Goal: Task Accomplishment & Management: Complete application form

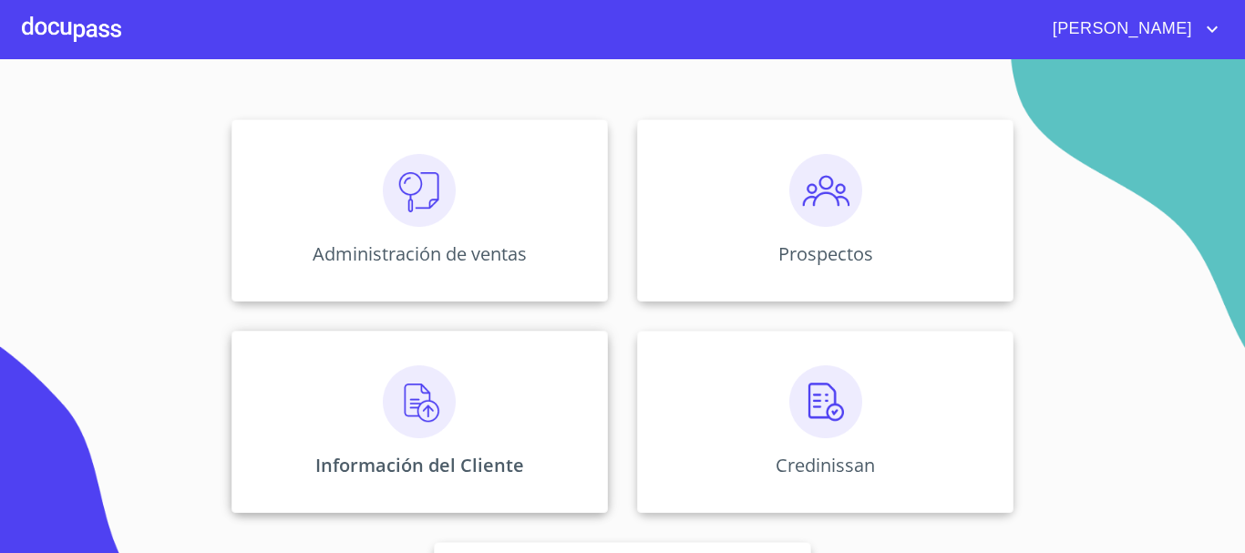
scroll to position [182, 0]
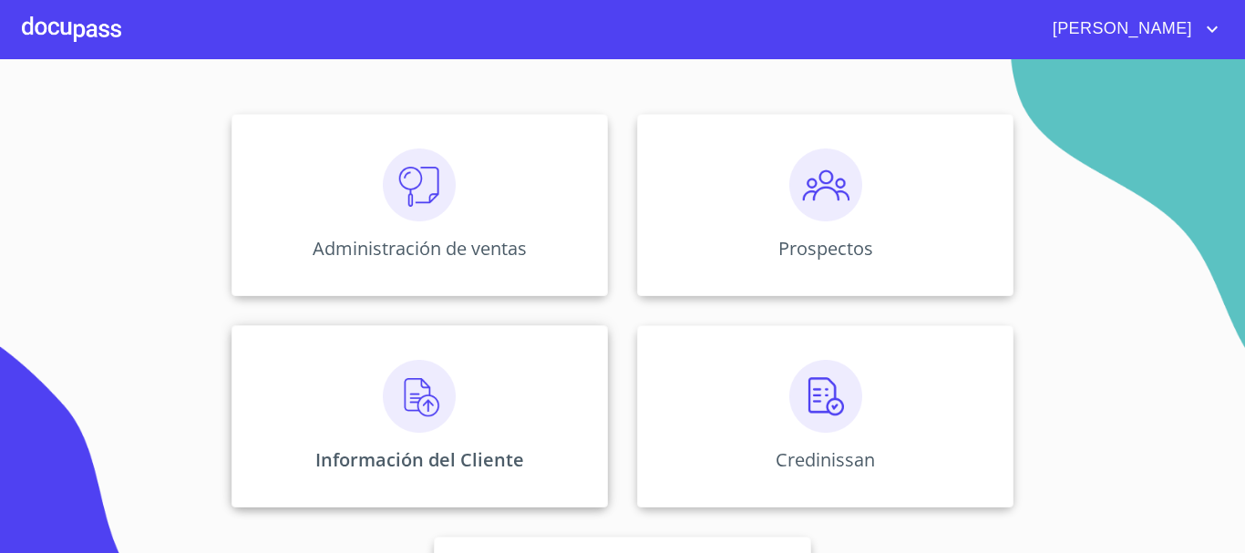
click at [436, 376] on img at bounding box center [419, 396] width 73 height 73
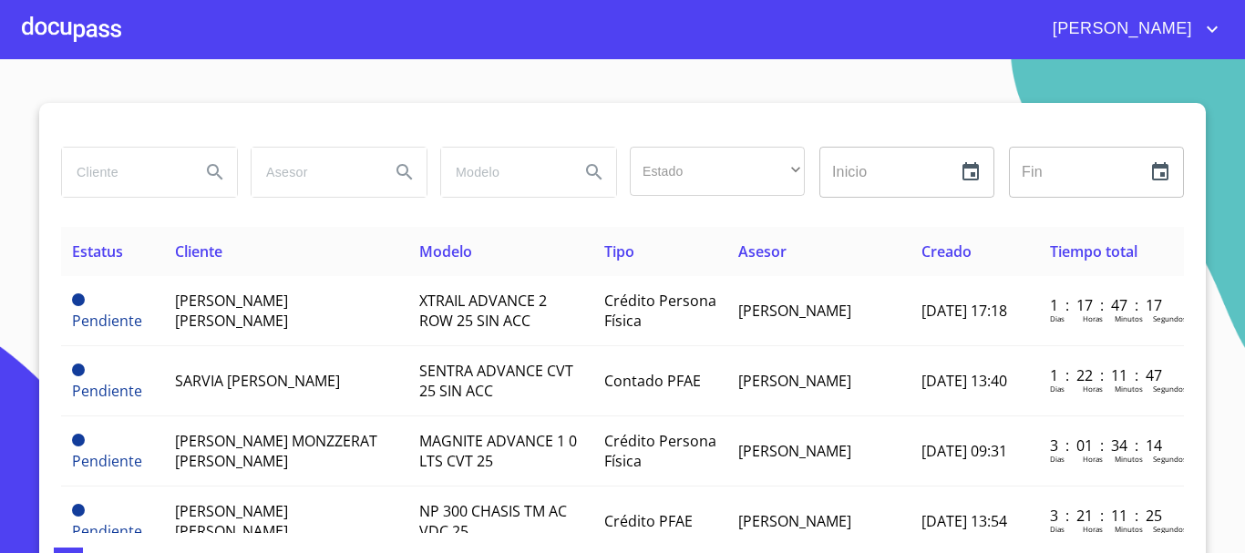
click at [114, 182] on input "search" at bounding box center [124, 172] width 124 height 49
type input "condominio santa anita"
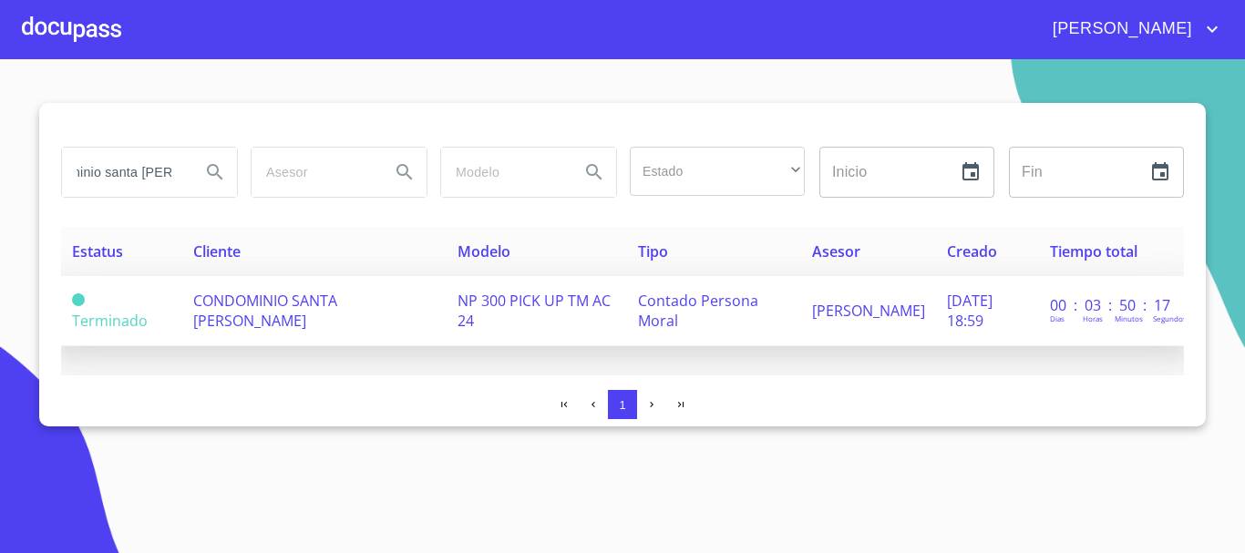
click at [234, 312] on td "CONDOMINIO SANTA [PERSON_NAME]" at bounding box center [314, 311] width 265 height 70
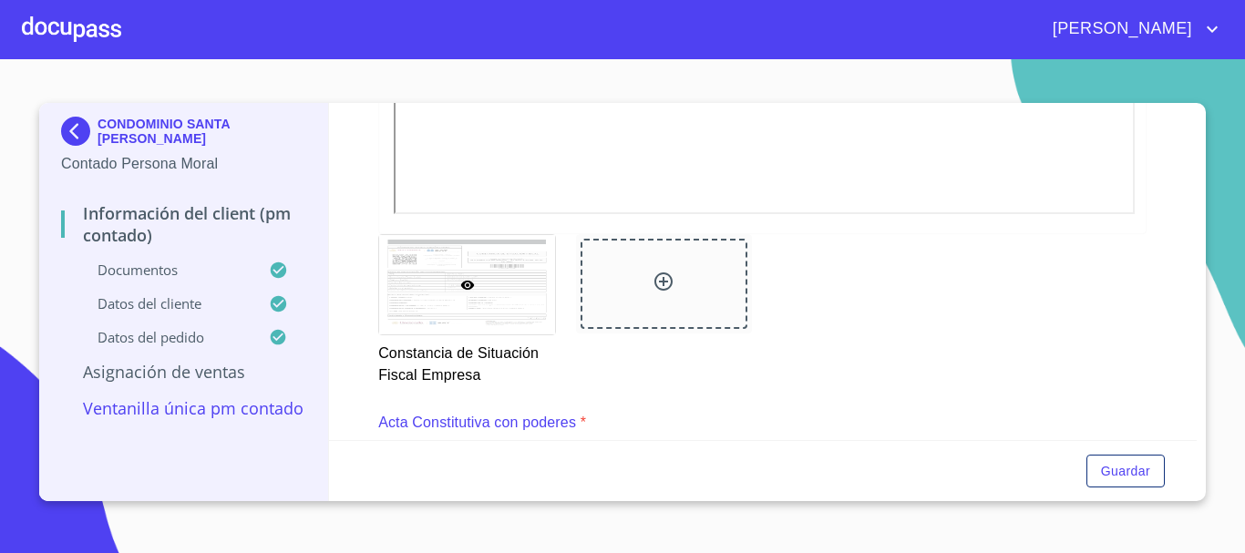
scroll to position [2105, 0]
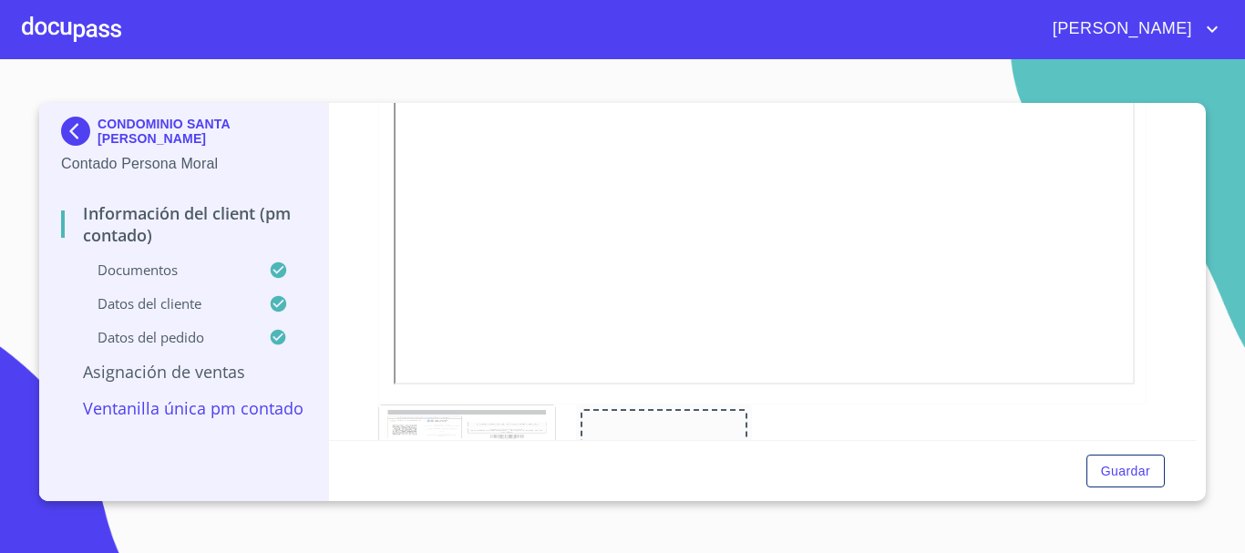
click at [42, 25] on div at bounding box center [71, 29] width 99 height 58
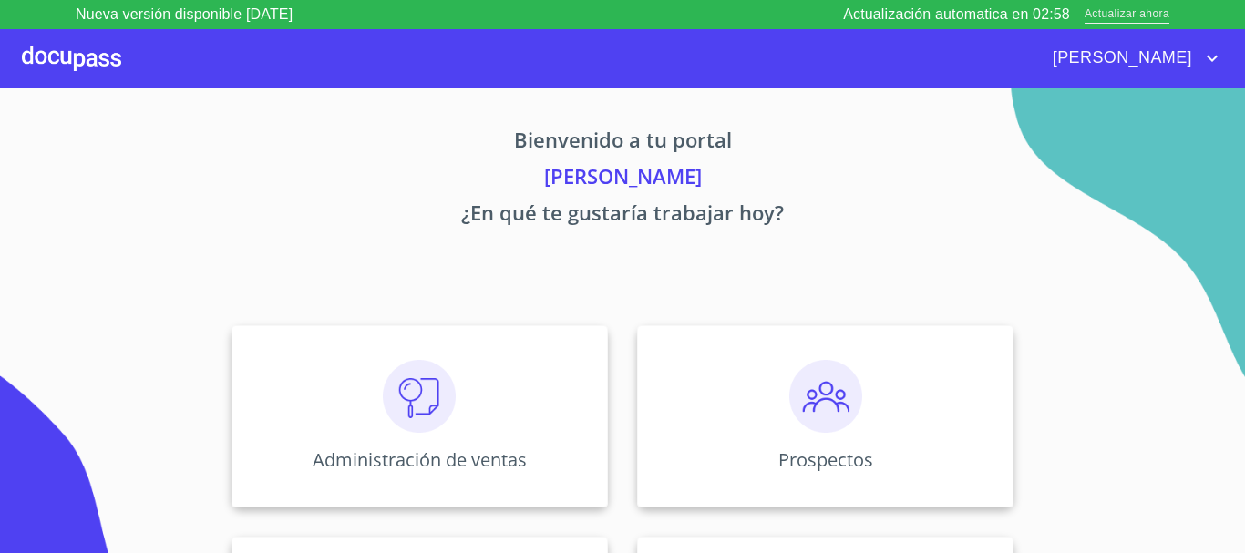
click at [1127, 14] on span "Actualizar ahora" at bounding box center [1127, 14] width 85 height 19
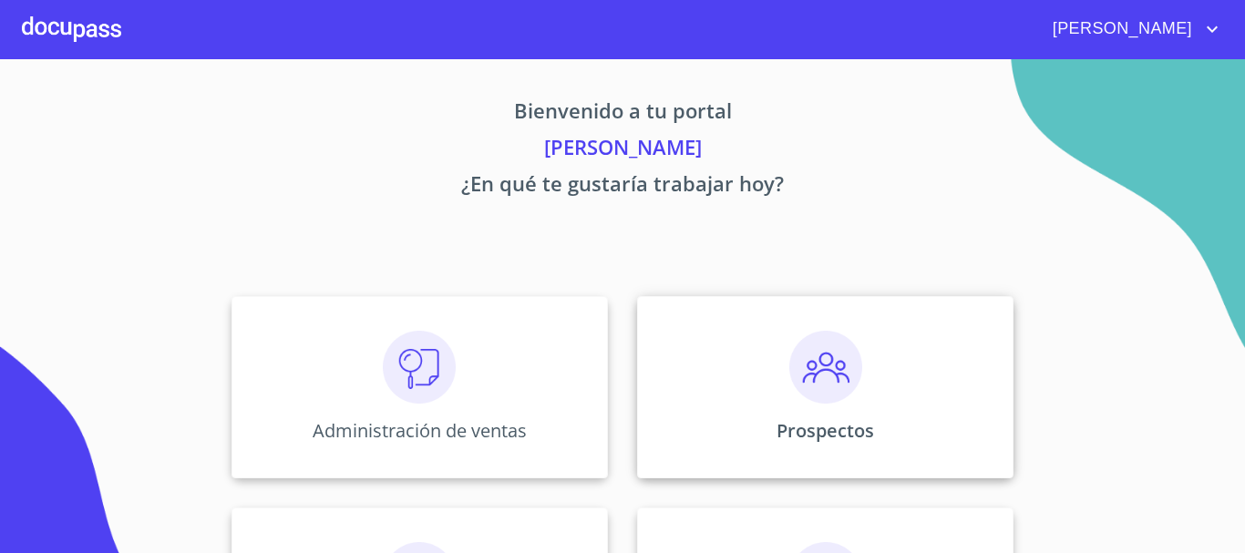
click at [827, 371] on img at bounding box center [825, 367] width 73 height 73
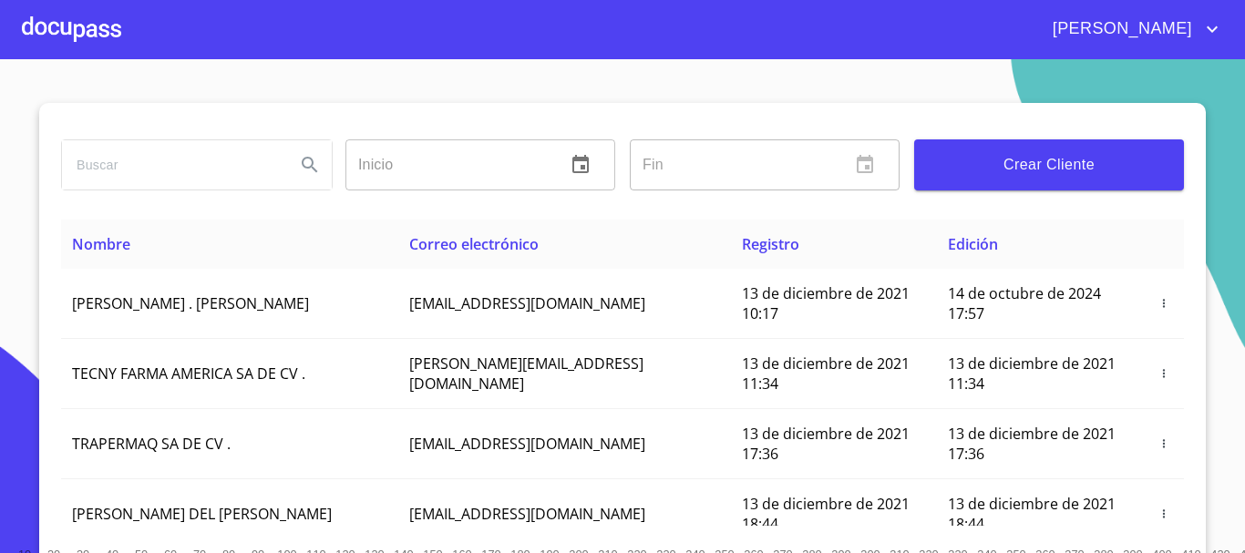
click at [211, 160] on input "search" at bounding box center [171, 164] width 219 height 49
type input "CONDOMINIO SANTA [PERSON_NAME]"
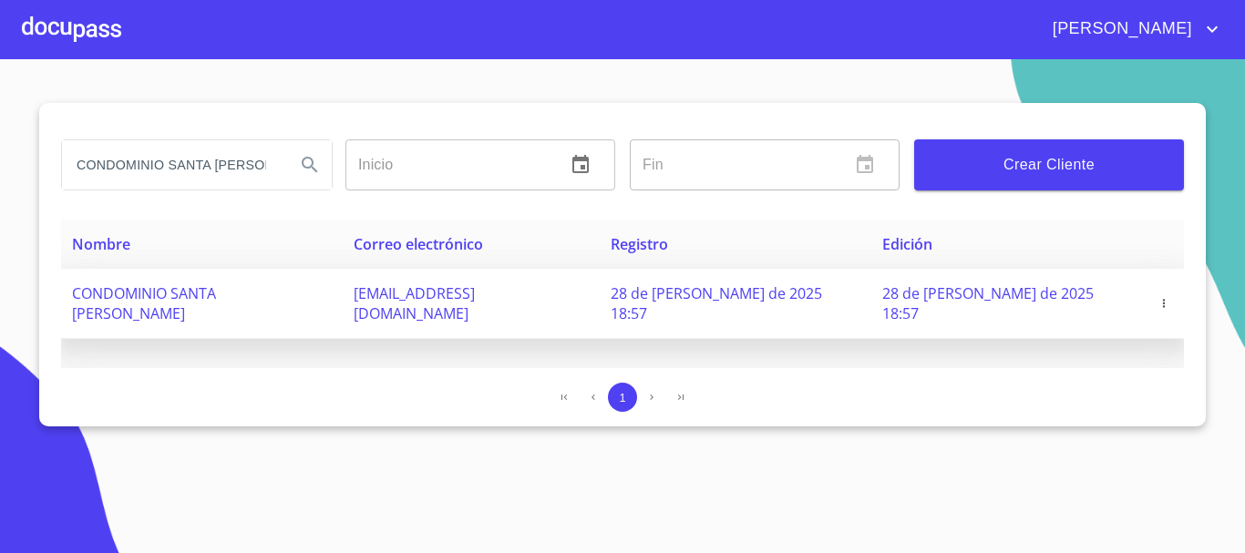
click at [1158, 297] on icon "button" at bounding box center [1164, 303] width 13 height 13
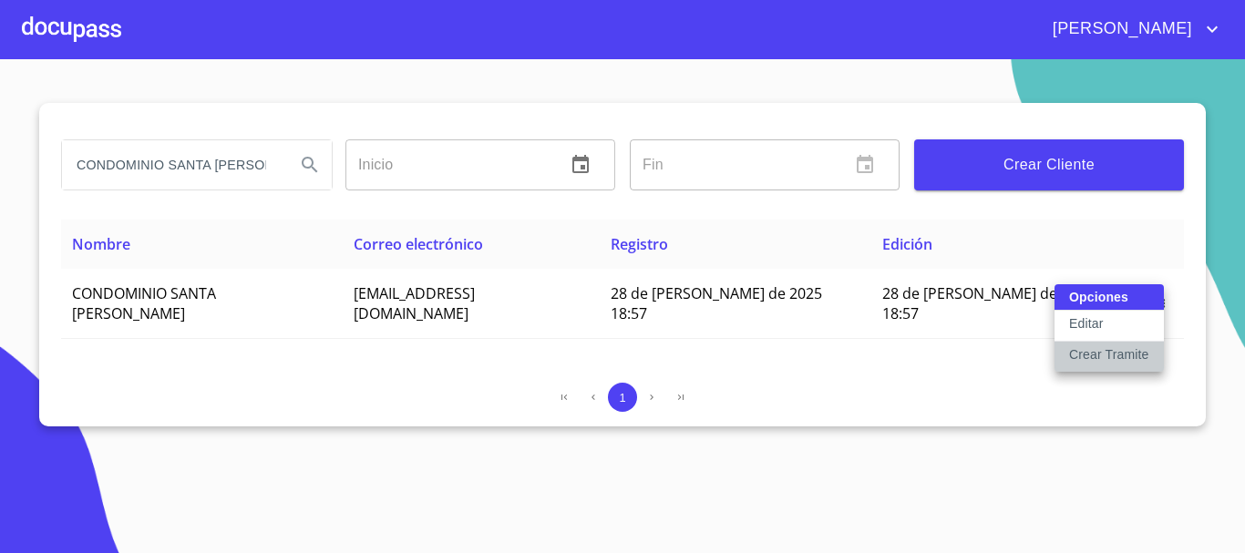
click at [1126, 351] on p "Crear Tramite" at bounding box center [1109, 355] width 80 height 18
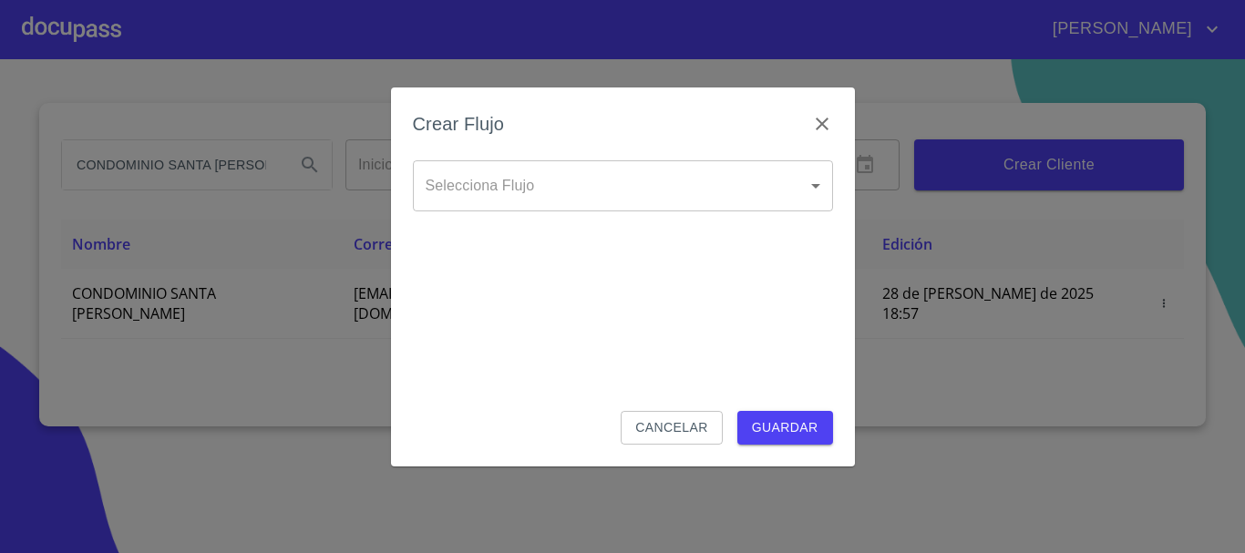
click at [552, 197] on body "[PERSON_NAME] CONDOMINIO SANTA [PERSON_NAME] Inicio ​ Fin ​ Crear Cliente Nombr…" at bounding box center [622, 276] width 1245 height 553
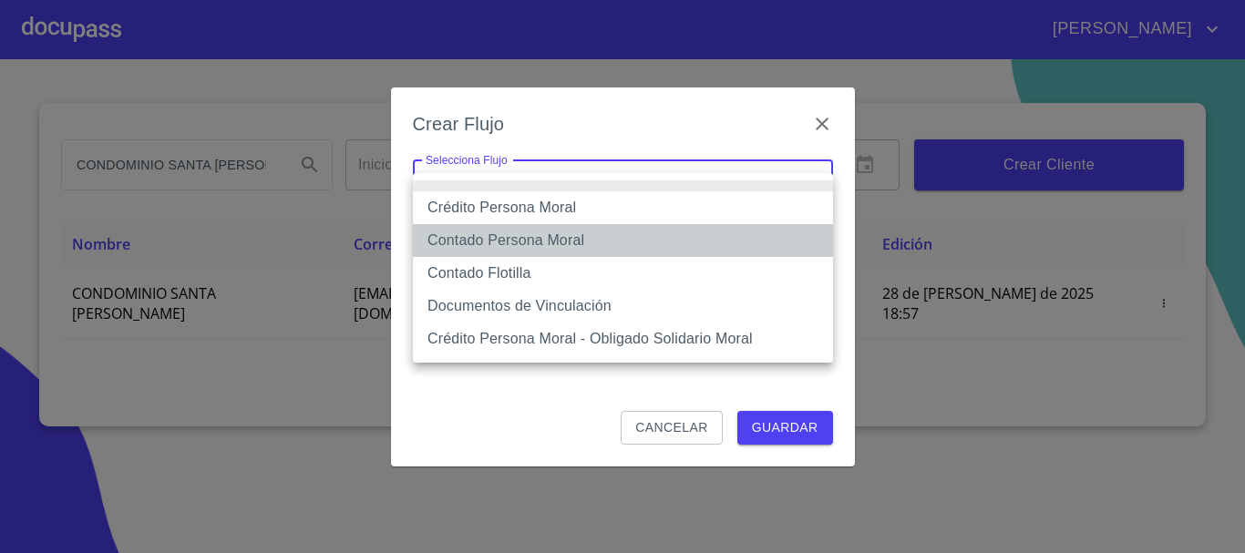
click at [551, 239] on li "Contado Persona Moral" at bounding box center [623, 240] width 420 height 33
type input "61b135f39b8c202ad5a10de4"
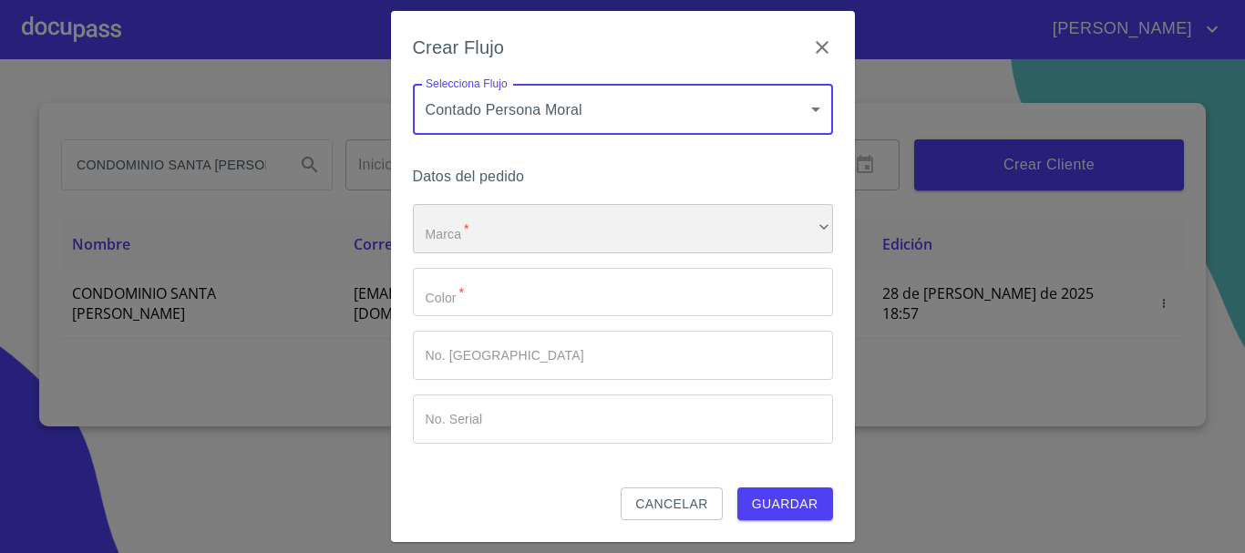
click at [535, 228] on div "​" at bounding box center [623, 228] width 420 height 49
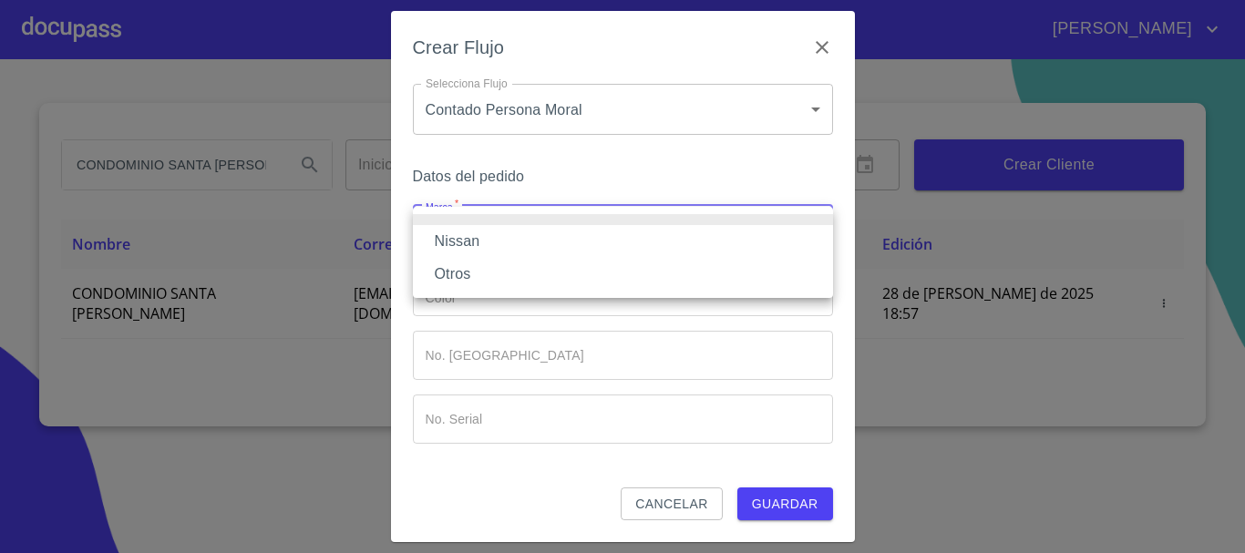
click at [521, 241] on li "Nissan" at bounding box center [623, 241] width 420 height 33
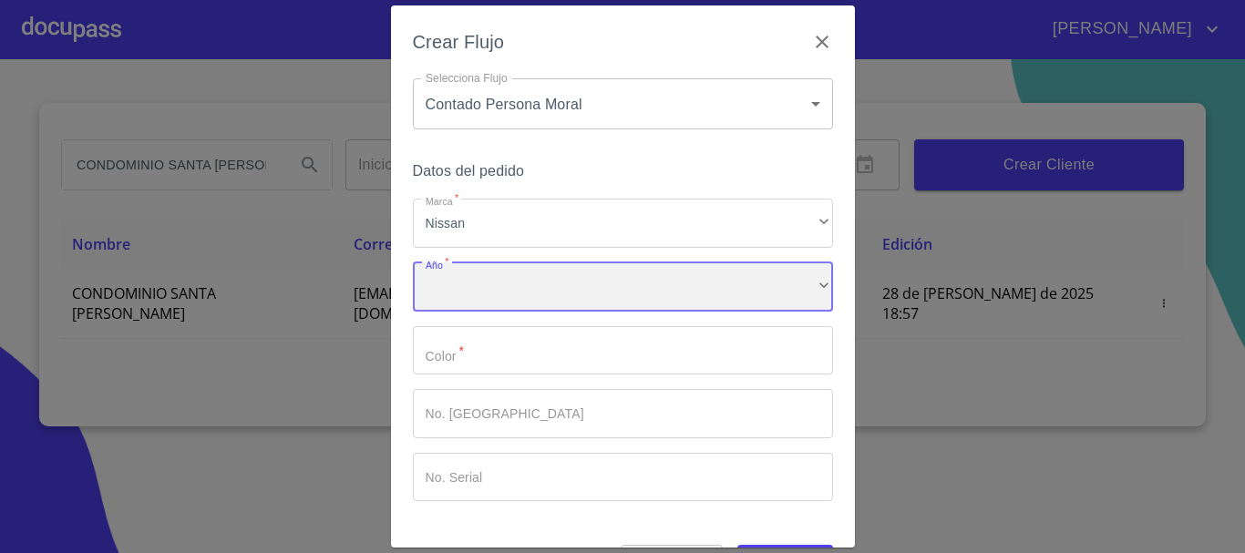
click at [464, 277] on div "​" at bounding box center [623, 287] width 420 height 49
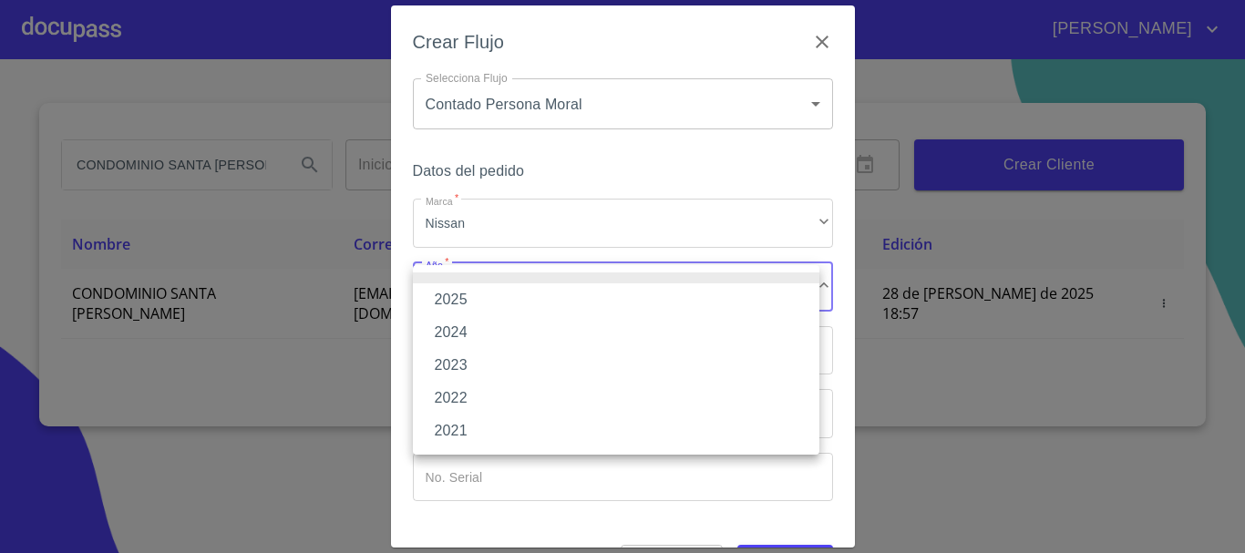
click at [468, 308] on li "2025" at bounding box center [616, 300] width 407 height 33
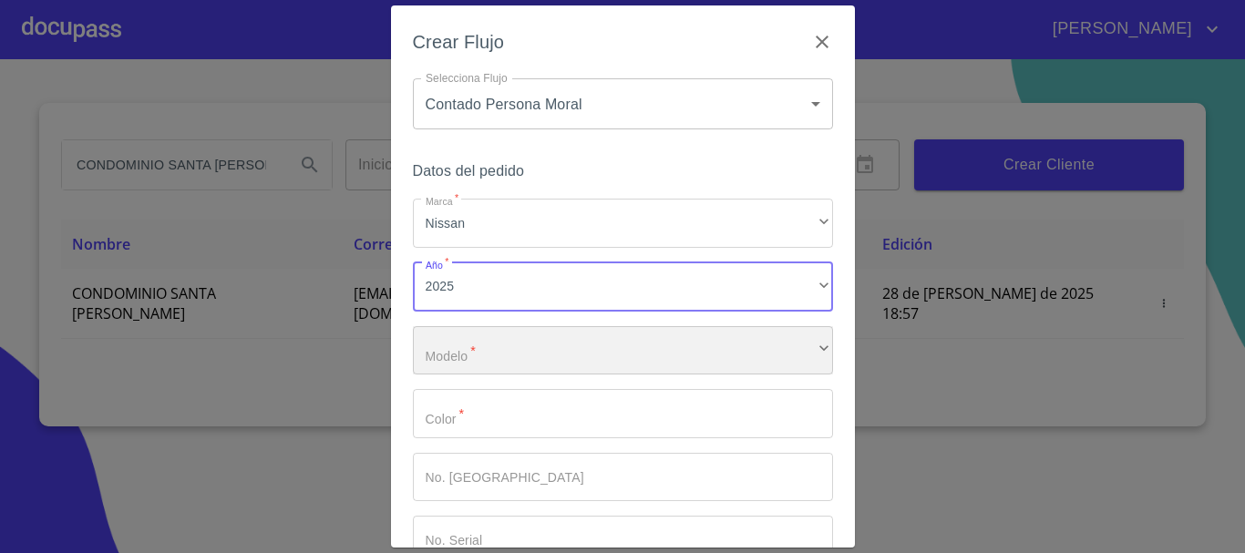
click at [471, 333] on div "​" at bounding box center [623, 350] width 420 height 49
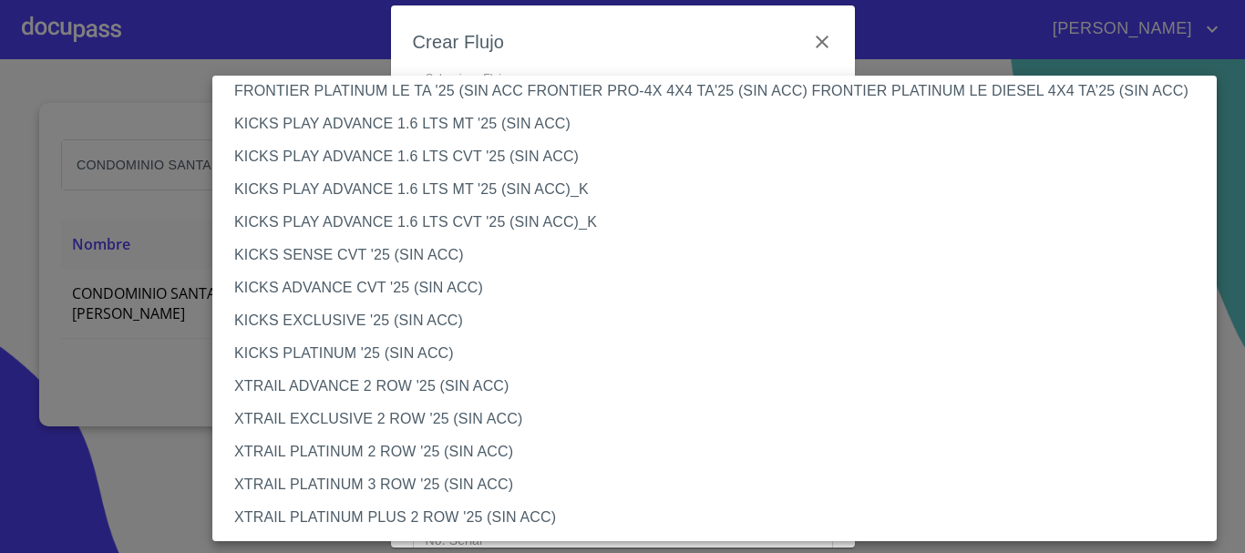
scroll to position [1255, 0]
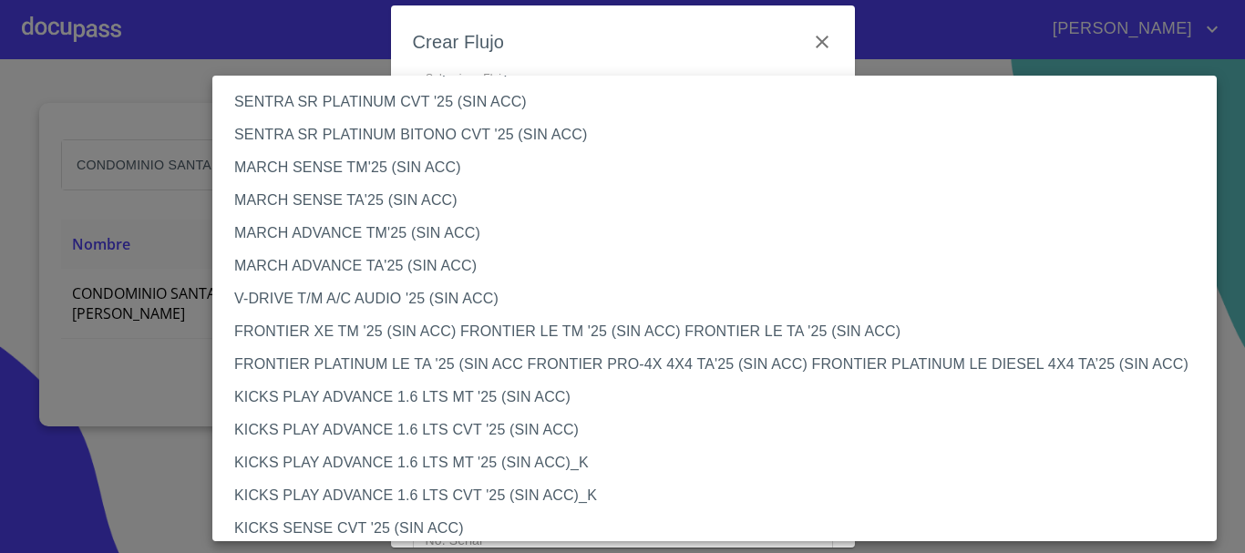
click at [345, 330] on li "FRONTIER XE TM '25 (SIN ACC) FRONTIER LE TM '25 (SIN ACC) FRONTIER LE TA '25 (S…" at bounding box center [721, 331] width 1018 height 33
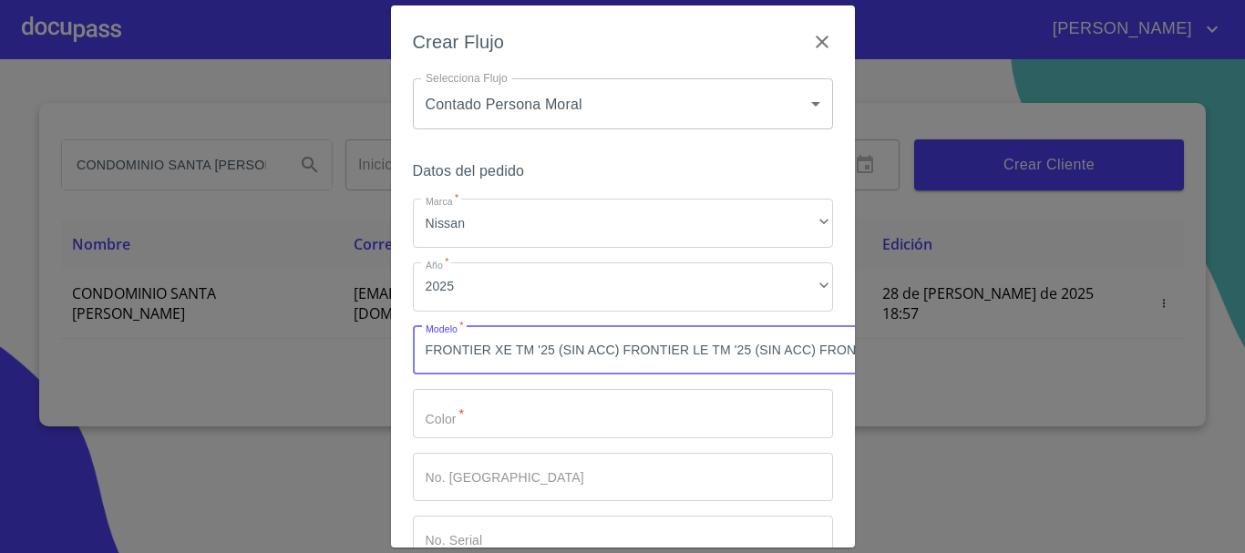
click at [462, 423] on input "Marca   *" at bounding box center [623, 413] width 420 height 49
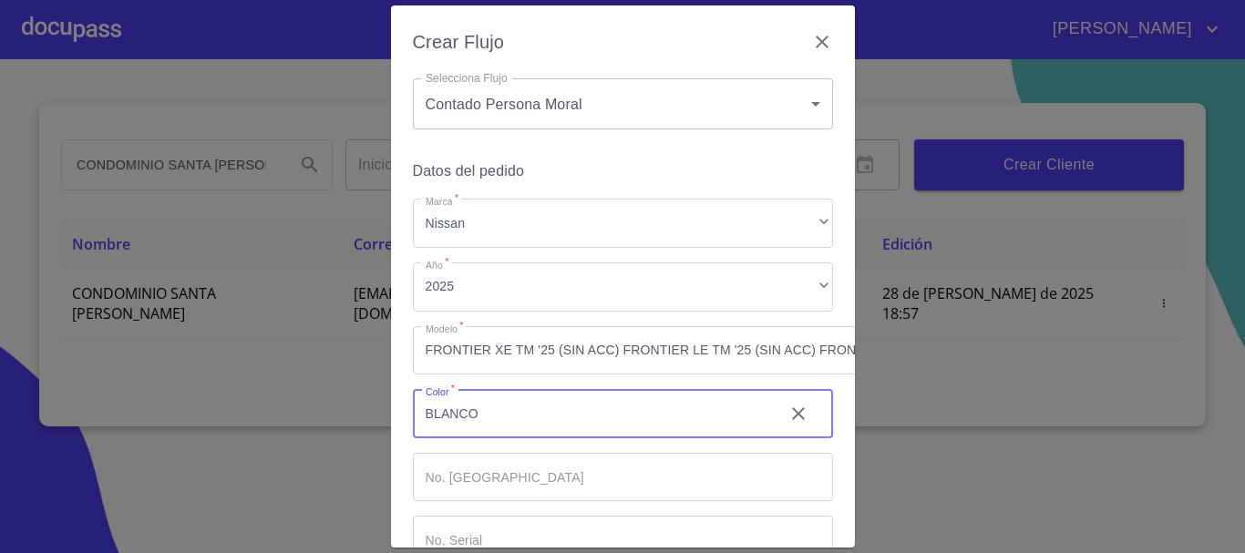
type input "BLANCO"
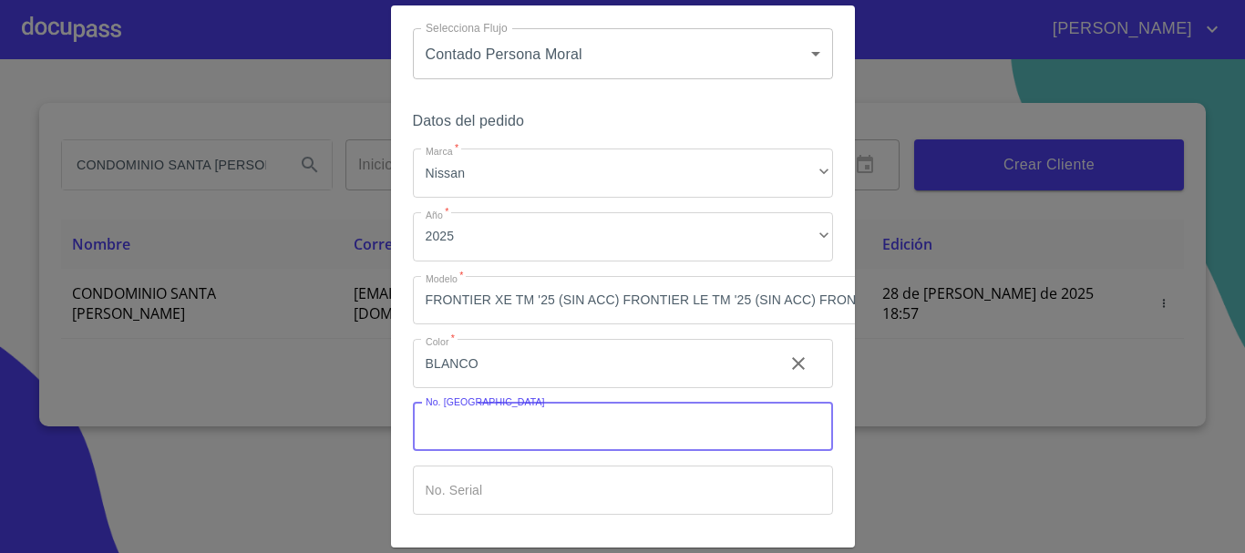
scroll to position [130, 0]
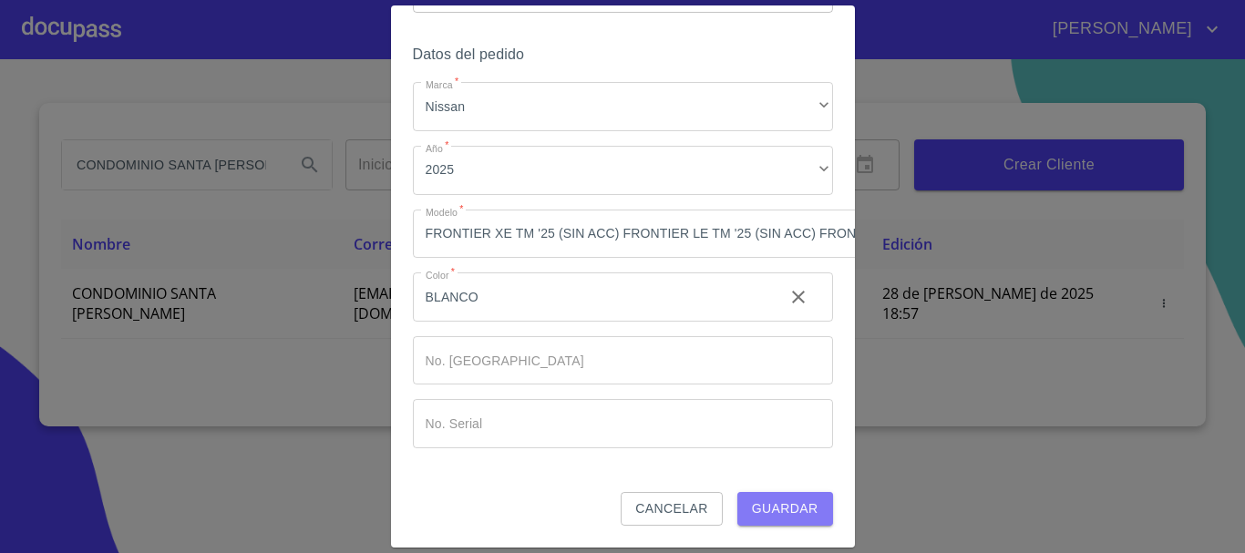
click at [763, 501] on span "Guardar" at bounding box center [785, 509] width 67 height 23
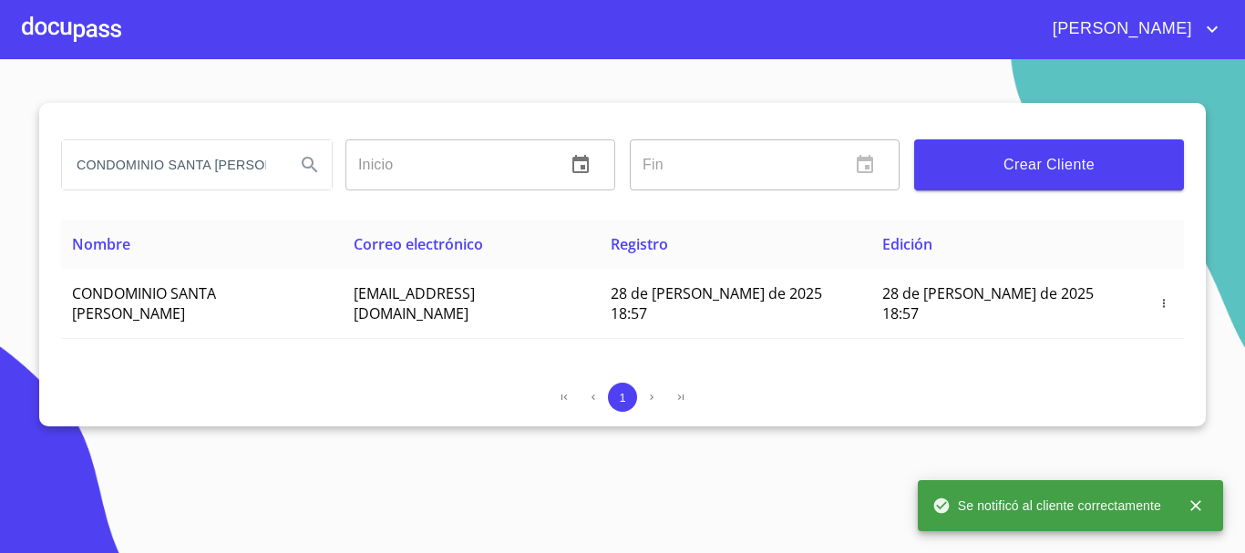
click at [72, 35] on div at bounding box center [71, 29] width 99 height 58
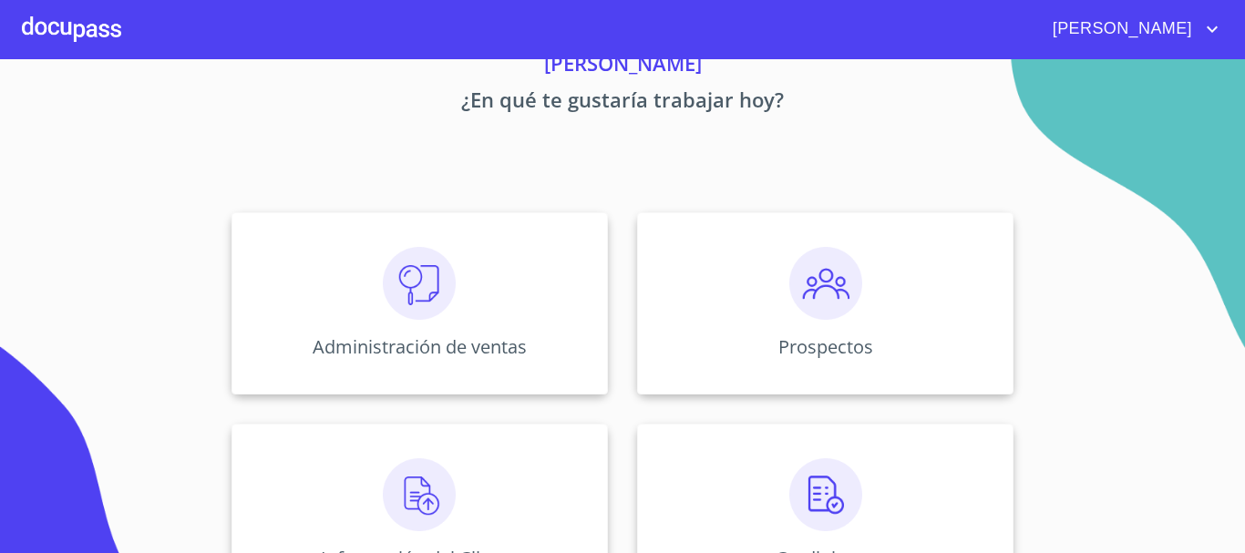
scroll to position [182, 0]
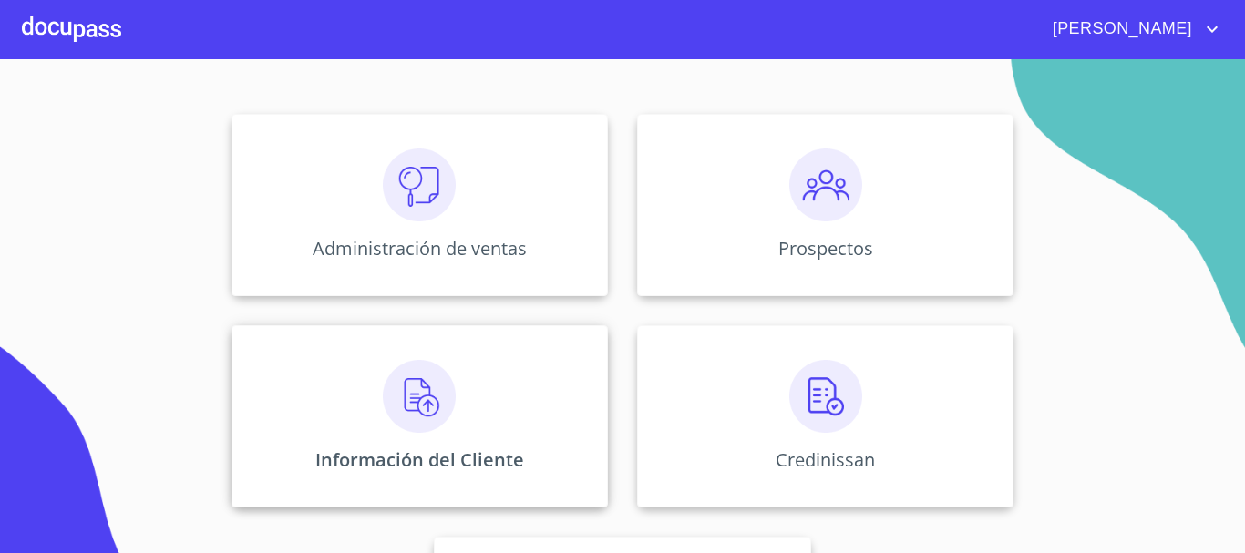
click at [403, 408] on img at bounding box center [419, 396] width 73 height 73
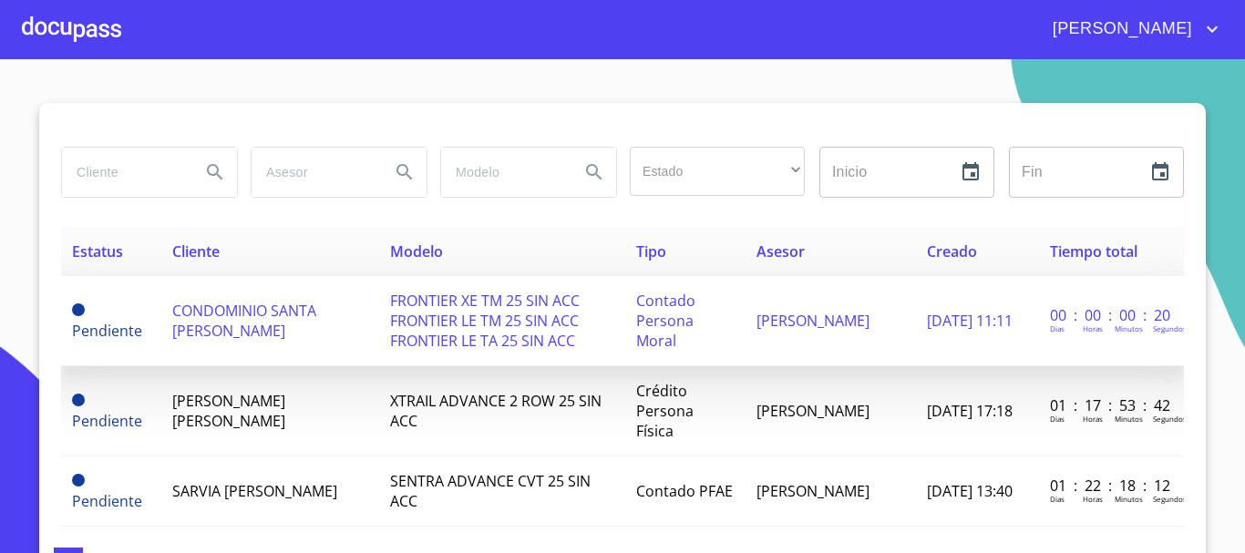
click at [246, 323] on span "CONDOMINIO SANTA [PERSON_NAME]" at bounding box center [244, 321] width 144 height 40
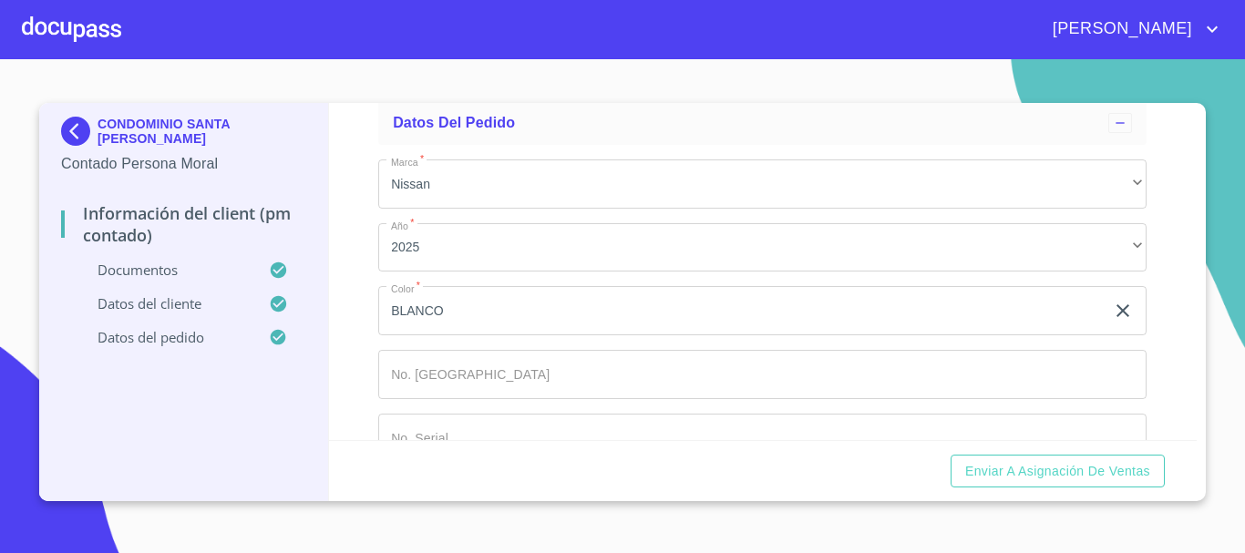
scroll to position [7740, 0]
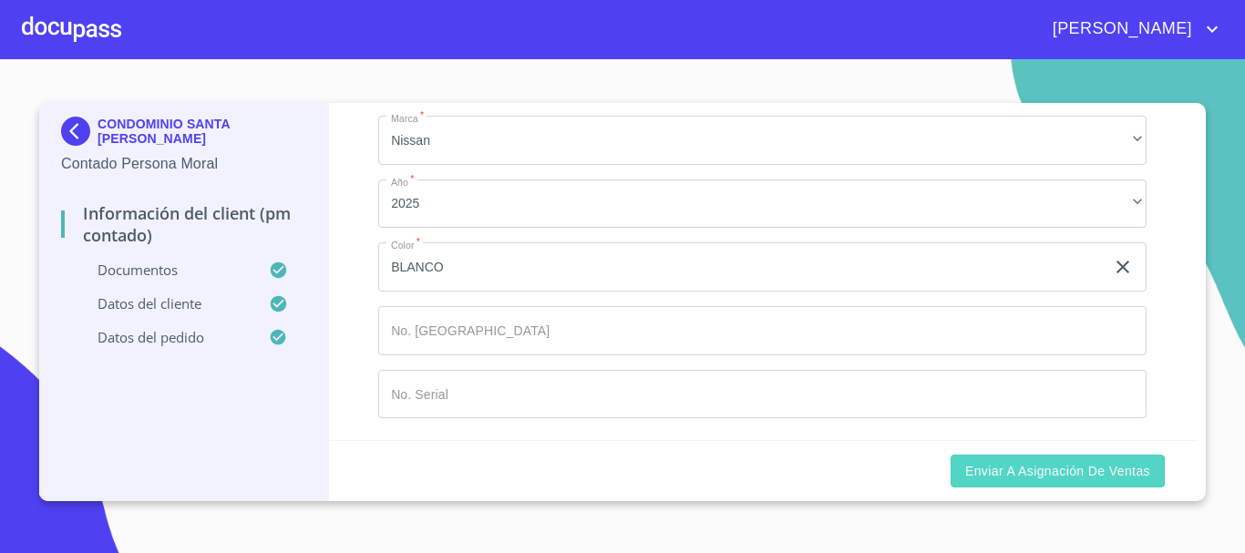
click at [1029, 467] on span "Enviar a Asignación de Ventas" at bounding box center [1057, 471] width 185 height 23
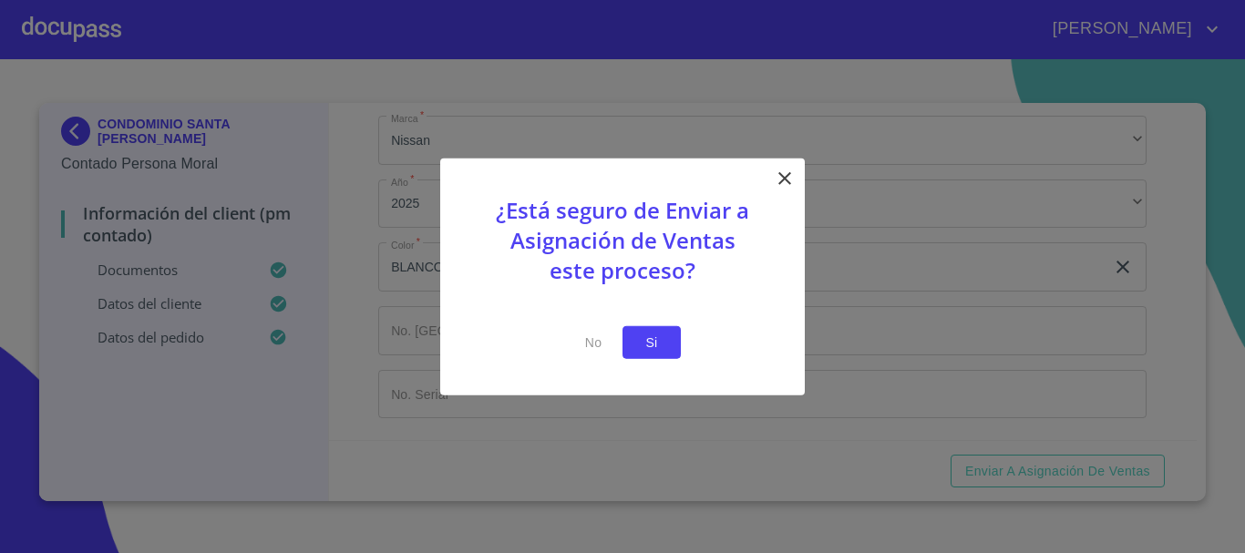
click at [639, 340] on span "Si" at bounding box center [651, 342] width 29 height 23
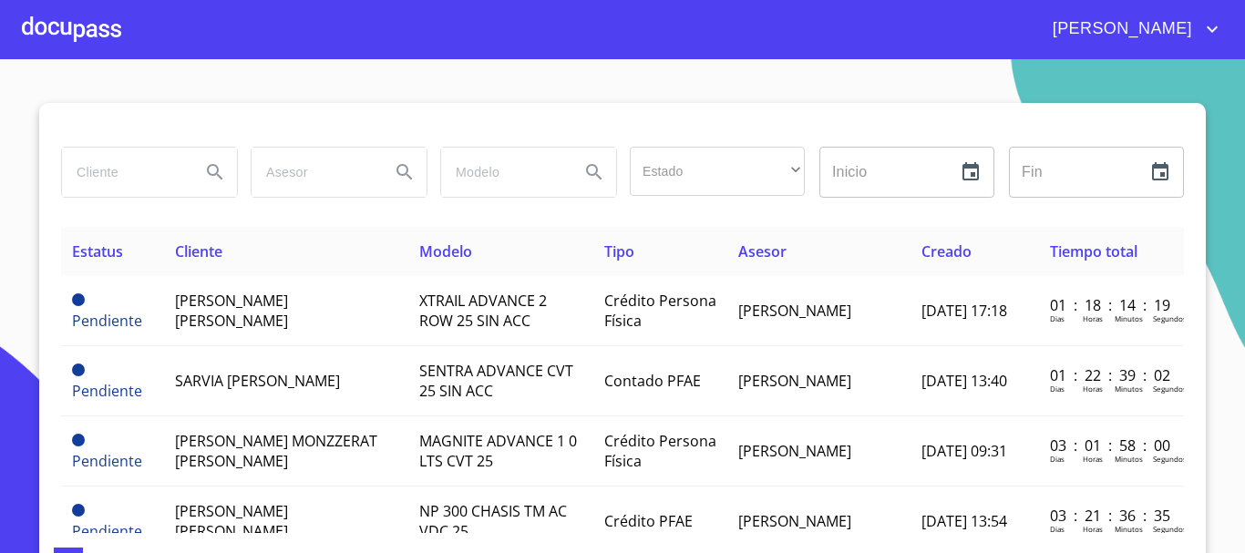
click at [132, 173] on input "search" at bounding box center [124, 172] width 124 height 49
click at [102, 189] on input "search" at bounding box center [124, 172] width 124 height 49
click at [106, 168] on input "search" at bounding box center [124, 172] width 124 height 49
click at [64, 27] on div at bounding box center [71, 29] width 99 height 58
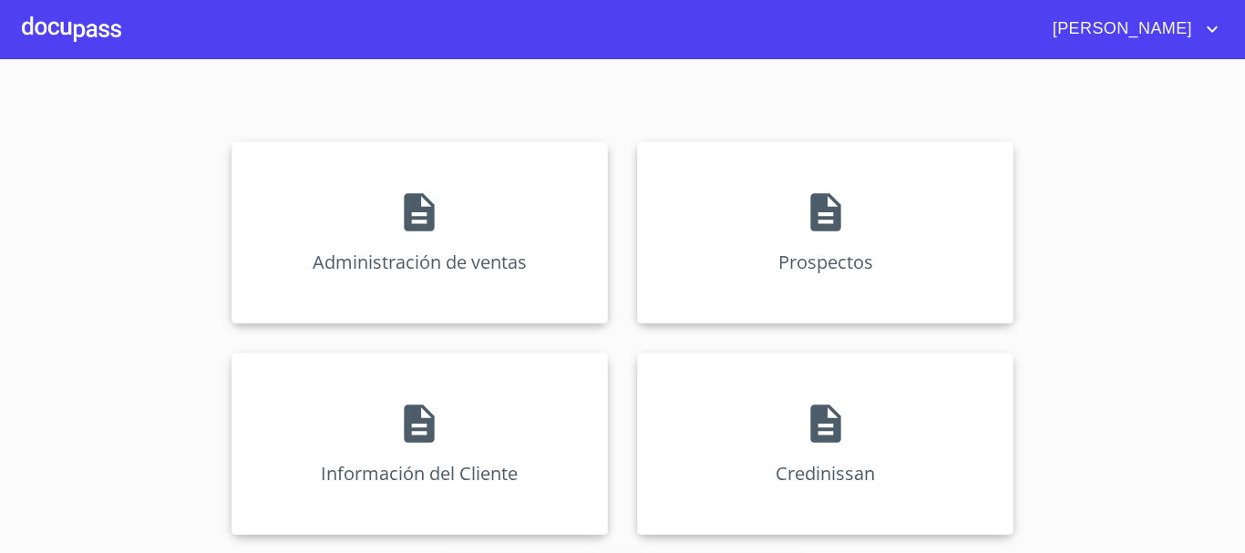
scroll to position [363, 0]
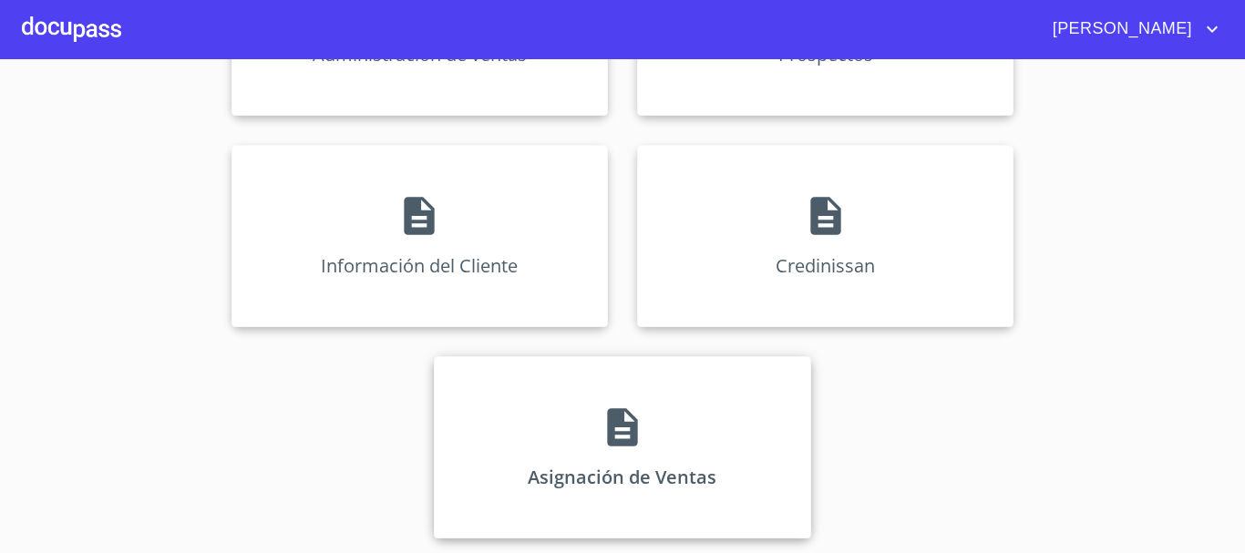
click at [547, 437] on div "Asignación de Ventas" at bounding box center [622, 447] width 376 height 182
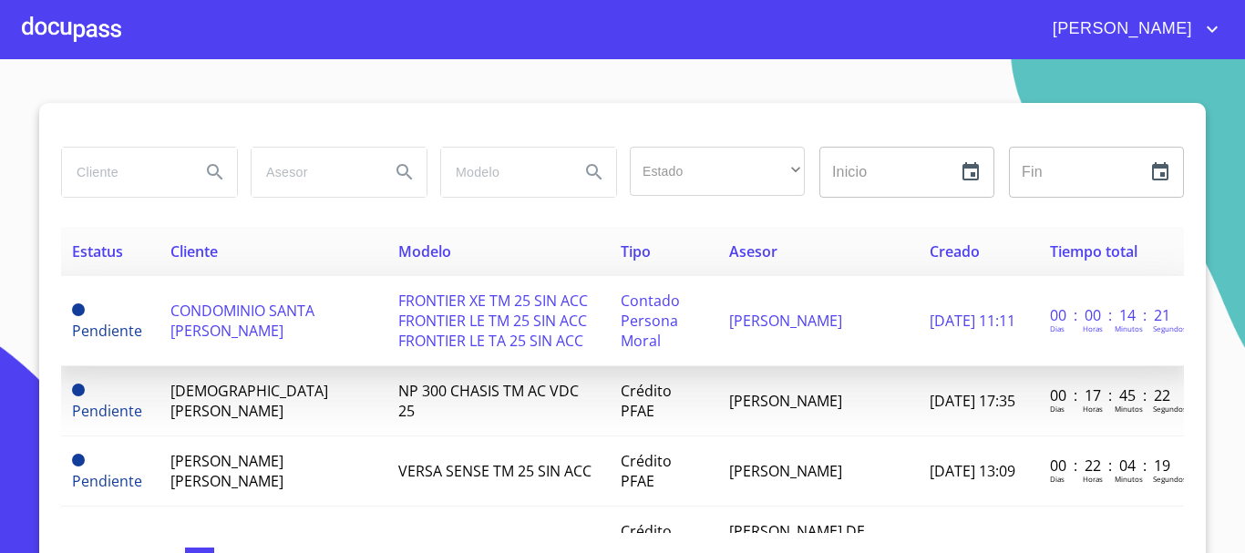
click at [305, 321] on td "CONDOMINIO SANTA [PERSON_NAME]" at bounding box center [274, 321] width 228 height 90
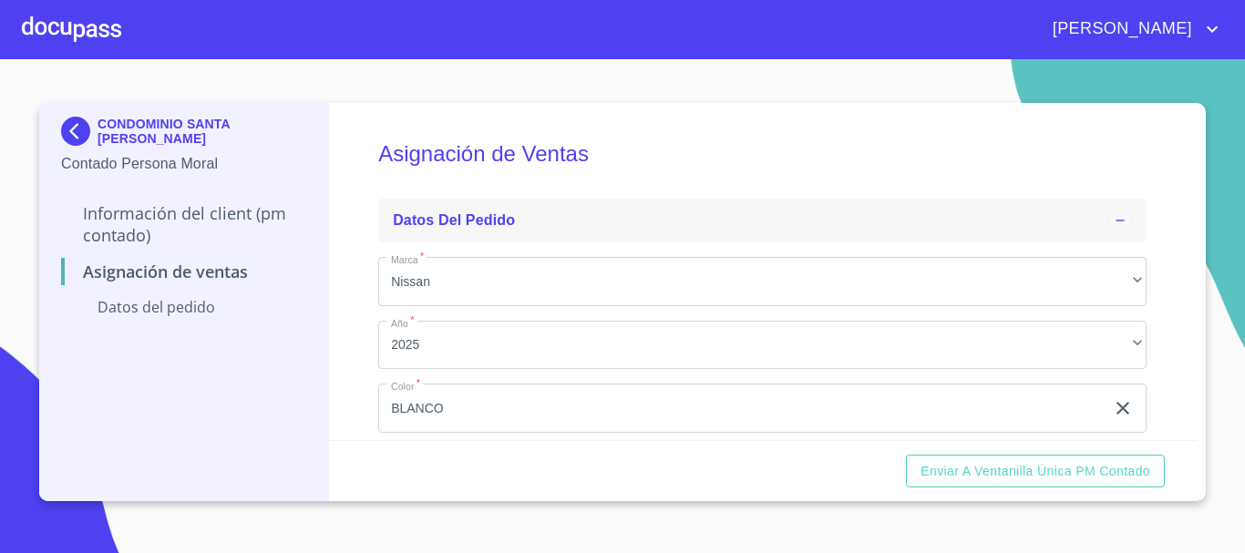
scroll to position [152, 0]
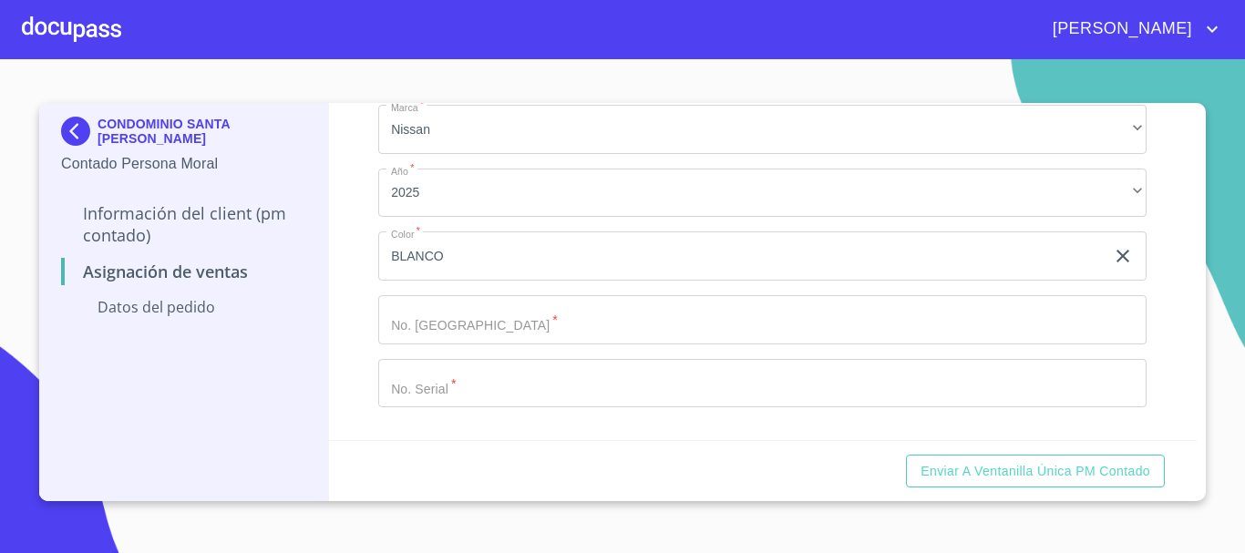
click at [533, 330] on input "Marca   *" at bounding box center [762, 319] width 768 height 49
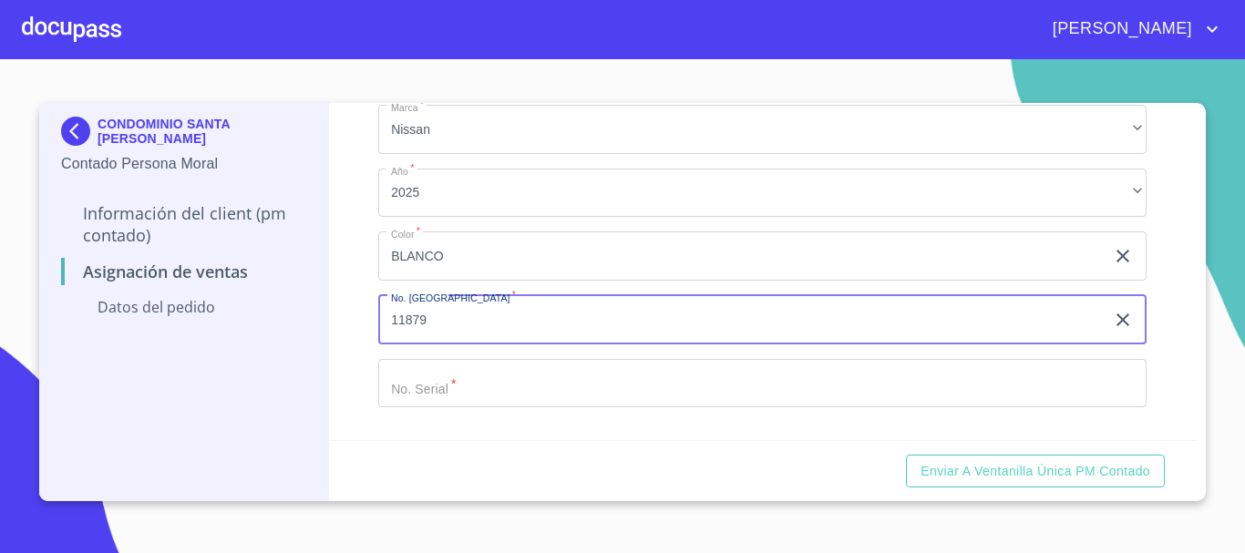
type input "11879"
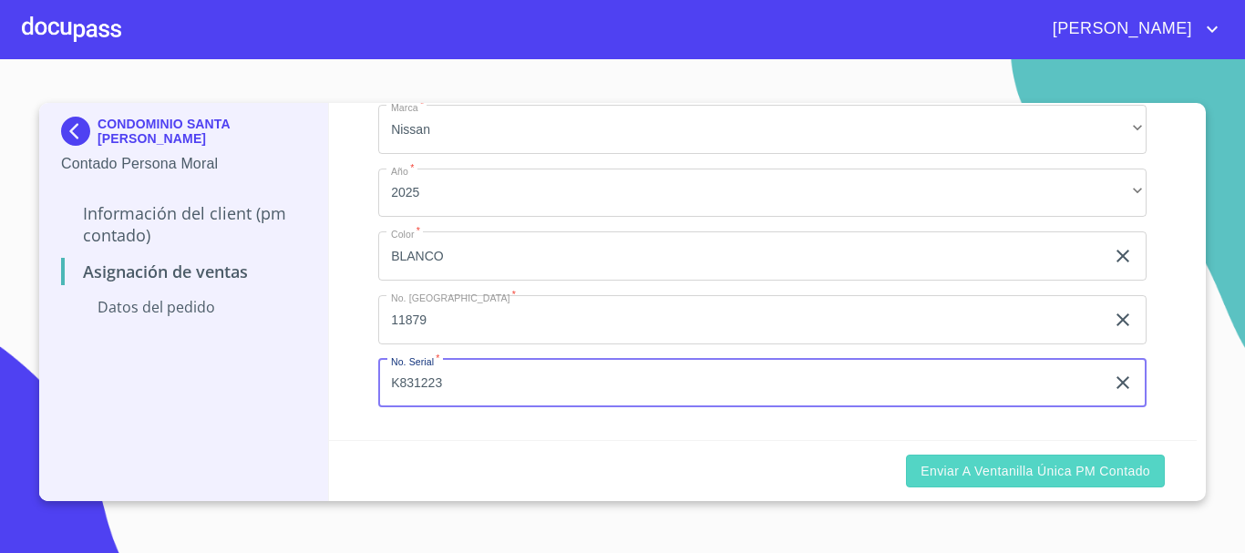
type input "K831223"
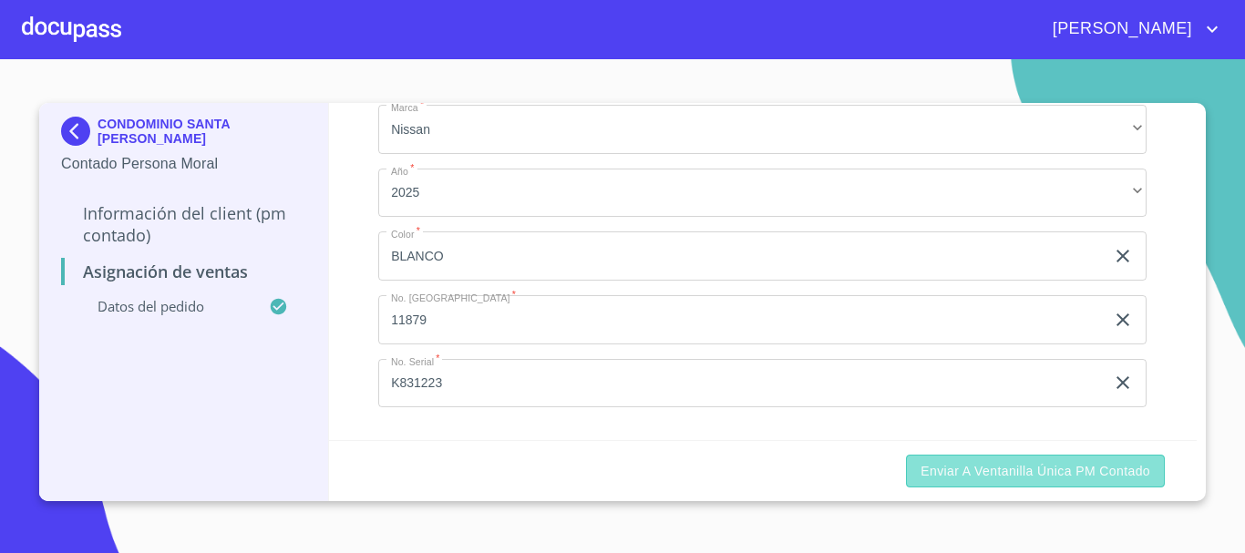
click at [1054, 464] on span "Enviar a Ventanilla única PM contado" at bounding box center [1036, 471] width 230 height 23
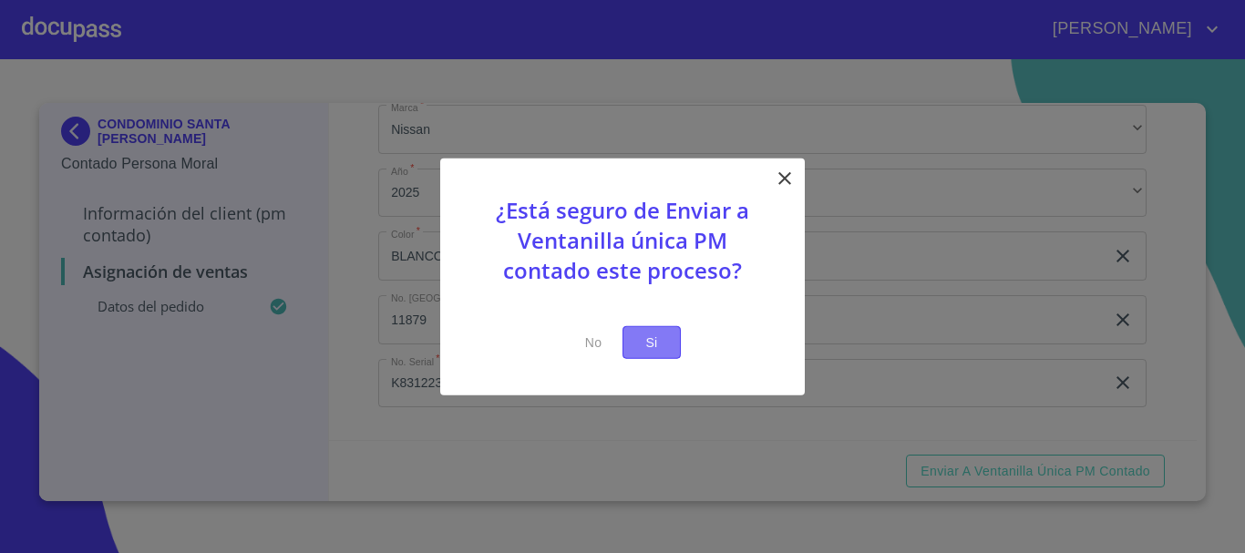
click at [646, 339] on span "Si" at bounding box center [651, 342] width 29 height 23
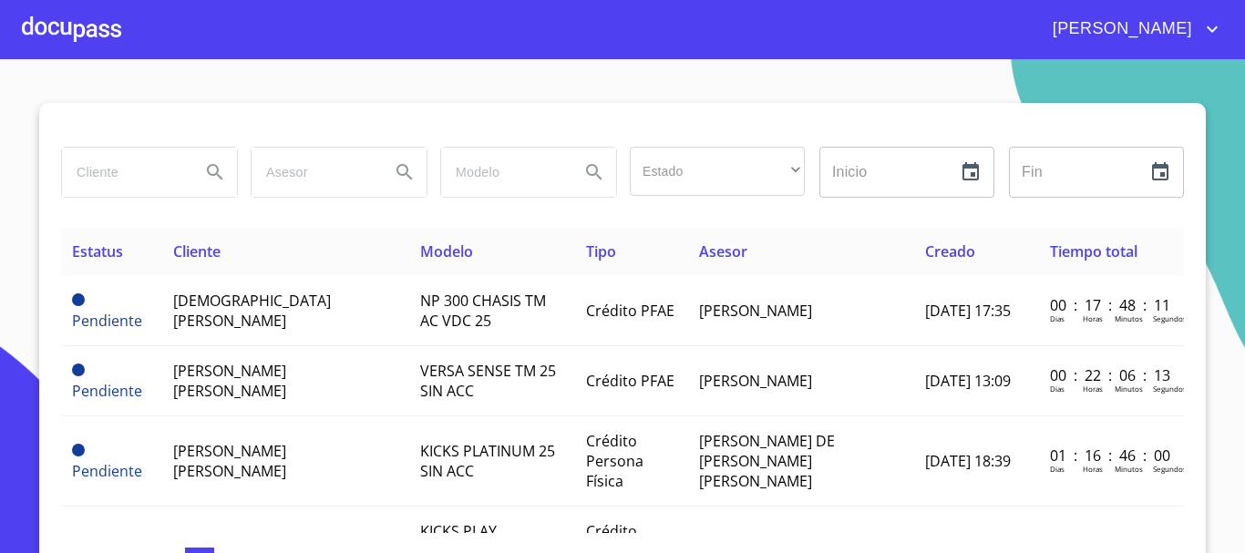
click at [103, 18] on div at bounding box center [71, 29] width 99 height 58
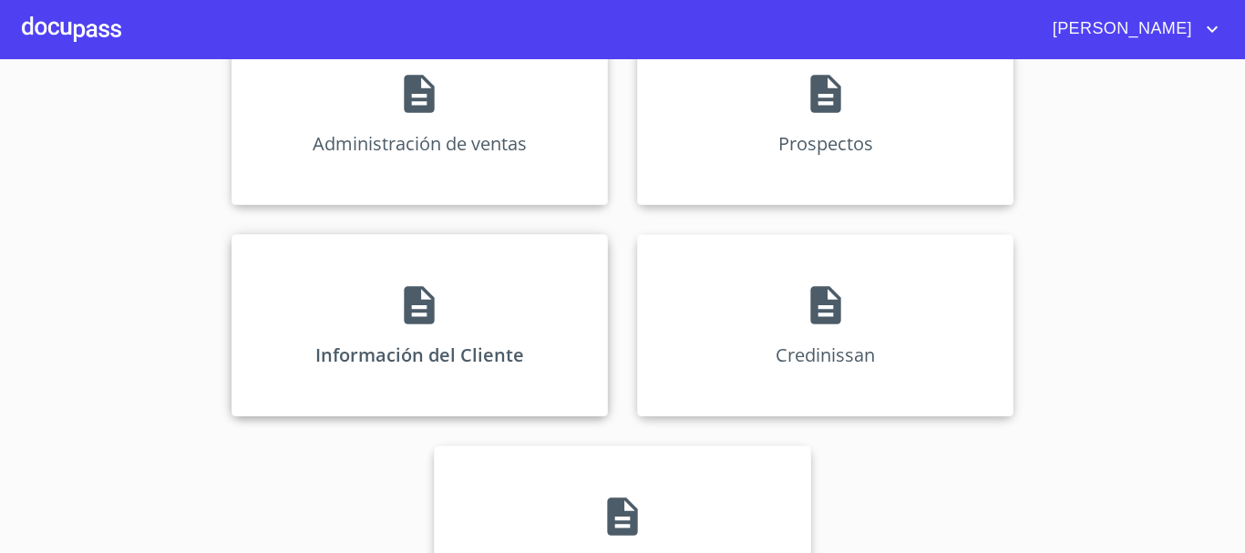
scroll to position [260, 0]
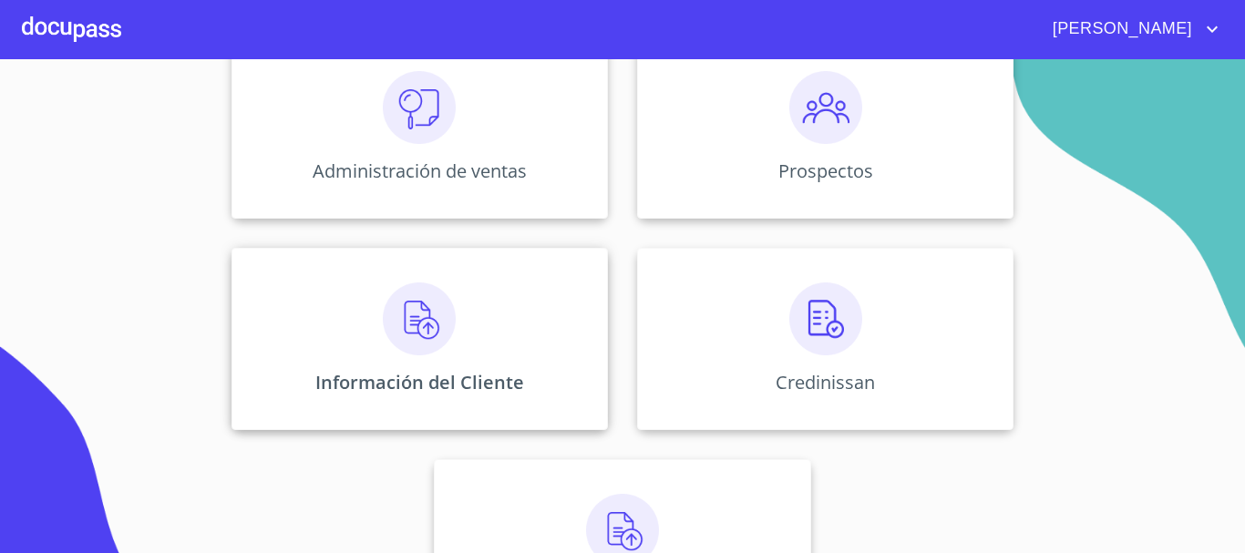
click at [420, 293] on img at bounding box center [419, 319] width 73 height 73
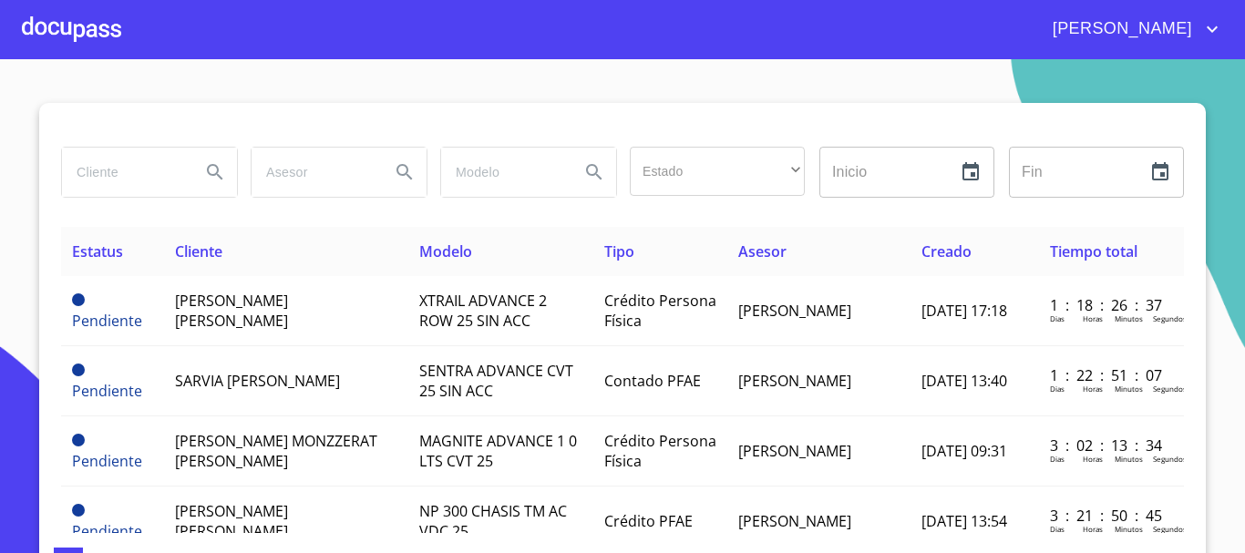
click at [120, 178] on input "search" at bounding box center [124, 172] width 124 height 49
type input "condominio santa"
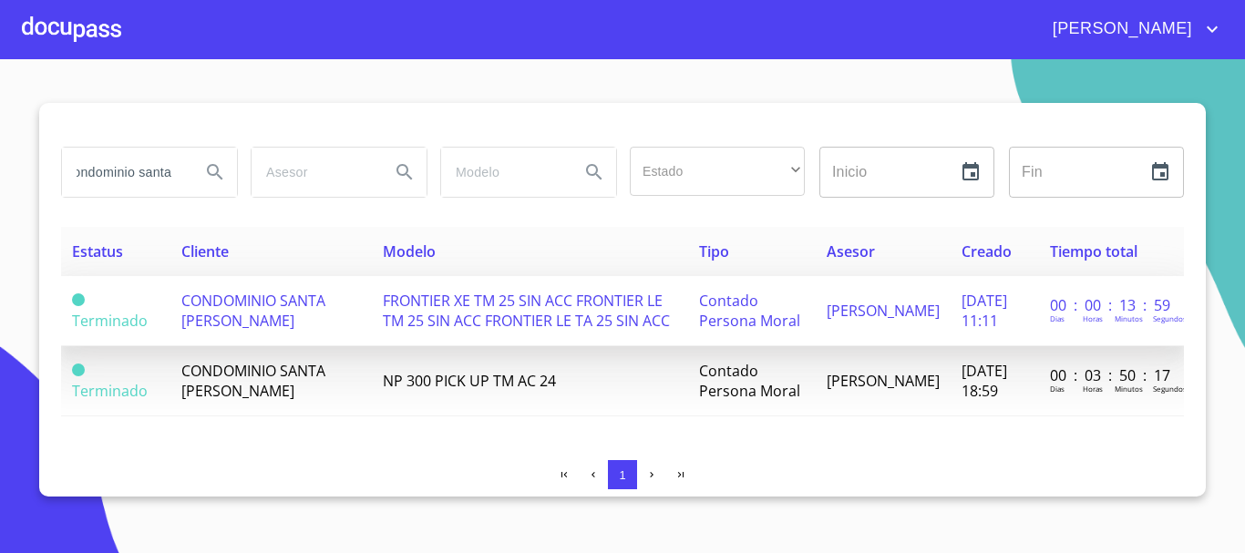
scroll to position [0, 0]
click at [304, 305] on td "CONDOMINIO SANTA [PERSON_NAME]" at bounding box center [270, 311] width 201 height 70
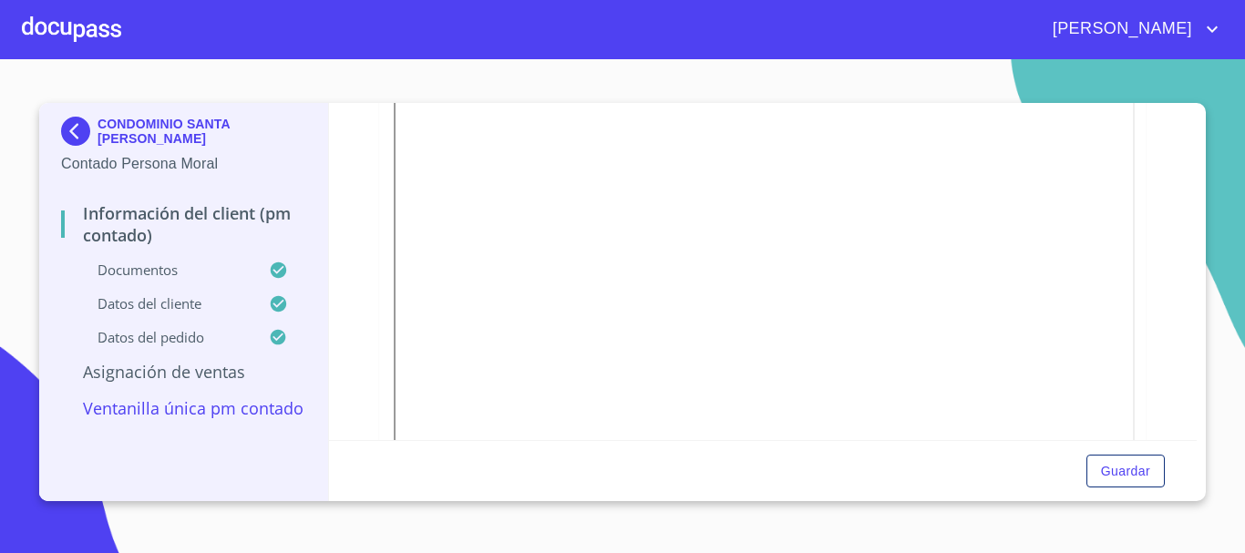
scroll to position [1276, 0]
